Goal: Task Accomplishment & Management: Manage account settings

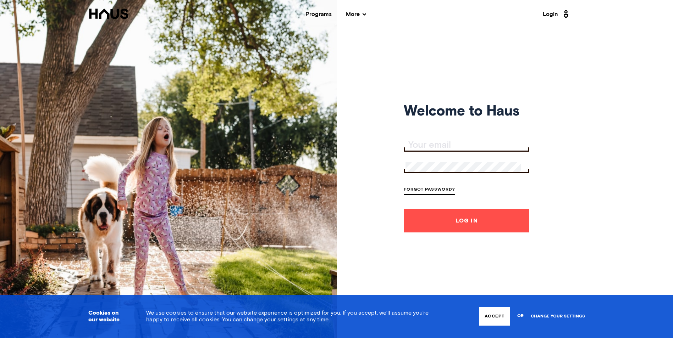
click at [512, 169] on div at bounding box center [467, 167] width 126 height 12
click at [511, 169] on div at bounding box center [467, 167] width 126 height 12
click at [414, 143] on input "Your email" at bounding box center [467, 145] width 124 height 10
type input "[EMAIL_ADDRESS][DOMAIN_NAME]"
click at [470, 223] on button "Log In" at bounding box center [467, 220] width 126 height 23
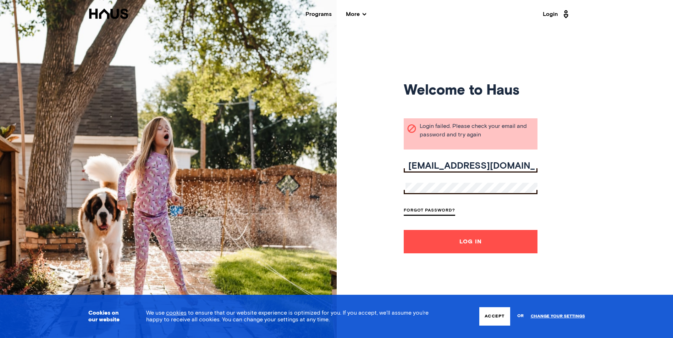
click at [451, 245] on button "Log In" at bounding box center [471, 241] width 134 height 23
click at [425, 210] on link "Forgot Password?" at bounding box center [429, 211] width 51 height 10
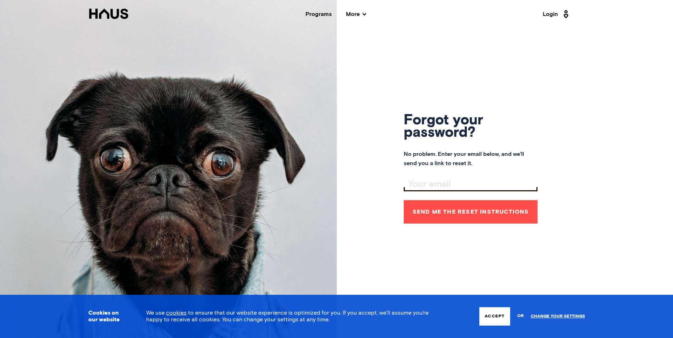
click at [430, 184] on input "Your email" at bounding box center [471, 185] width 132 height 10
type input "[EMAIL_ADDRESS][DOMAIN_NAME]"
click at [441, 217] on button "Send me the reset instructions" at bounding box center [471, 211] width 134 height 23
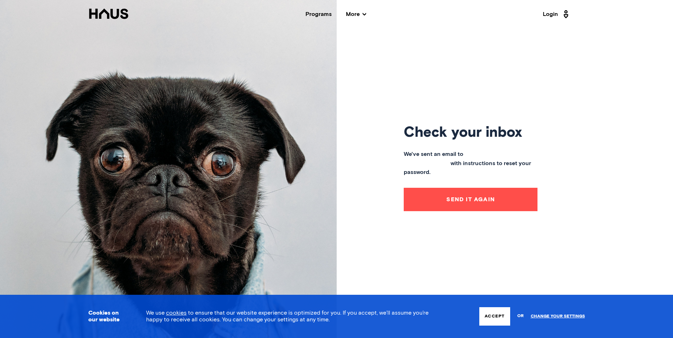
click at [436, 199] on button "Send it again" at bounding box center [471, 199] width 134 height 23
click at [492, 315] on button "Accept" at bounding box center [494, 317] width 31 height 18
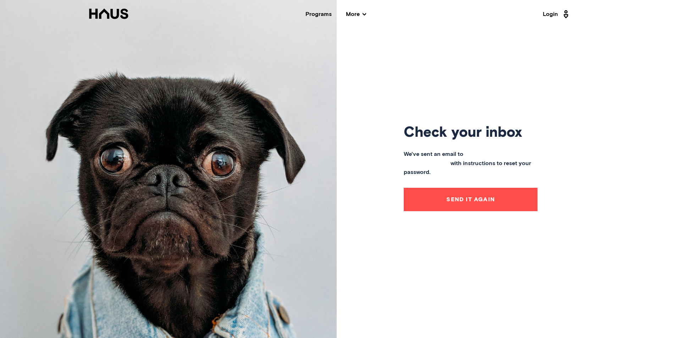
click at [445, 195] on button "Send it again" at bounding box center [471, 199] width 134 height 23
